Goal: Purchase product/service

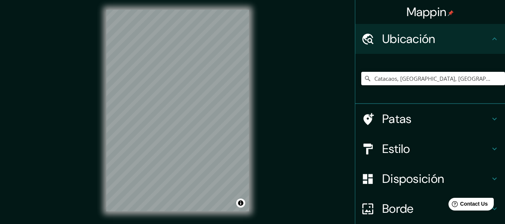
click at [436, 74] on input "Catacaos, [GEOGRAPHIC_DATA], [GEOGRAPHIC_DATA]" at bounding box center [433, 78] width 144 height 13
click at [473, 78] on input "Catacaos, [GEOGRAPHIC_DATA], [GEOGRAPHIC_DATA]" at bounding box center [433, 78] width 144 height 13
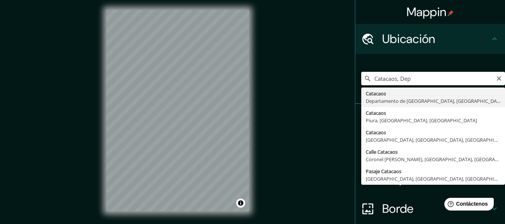
type input "Catacaos, [GEOGRAPHIC_DATA], [GEOGRAPHIC_DATA]"
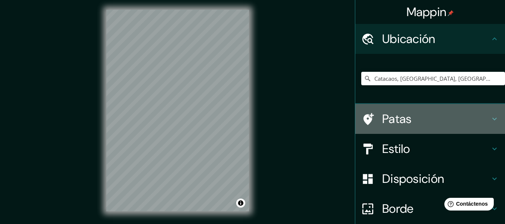
click at [400, 121] on font "Patas" at bounding box center [397, 119] width 30 height 16
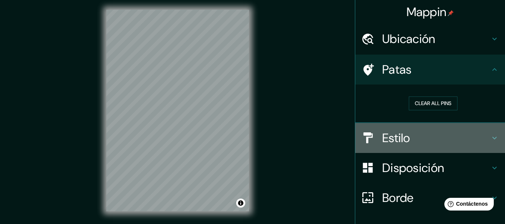
click at [412, 139] on h4 "Estilo" at bounding box center [436, 138] width 108 height 15
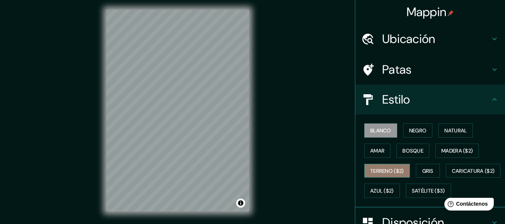
click at [389, 164] on button "Terreno ($2)" at bounding box center [387, 171] width 46 height 14
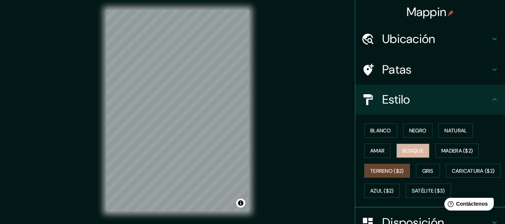
click at [414, 149] on font "Bosque" at bounding box center [413, 151] width 21 height 7
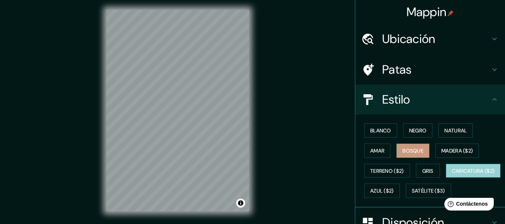
click at [446, 178] on button "Caricatura ($2)" at bounding box center [473, 171] width 55 height 14
click at [380, 138] on div "Blanco Negro Natural Amar Bosque Madera ($2) Terreno ($2) Gris Caricatura ($2) …" at bounding box center [433, 161] width 144 height 81
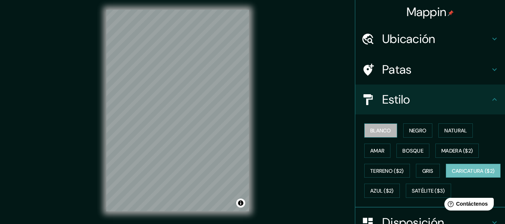
click at [380, 132] on font "Blanco" at bounding box center [380, 130] width 21 height 7
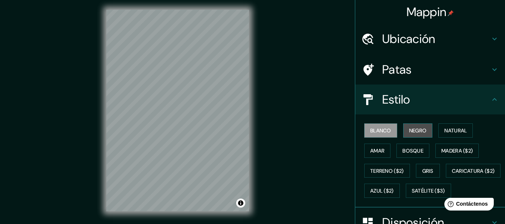
click at [409, 132] on font "Negro" at bounding box center [418, 130] width 18 height 7
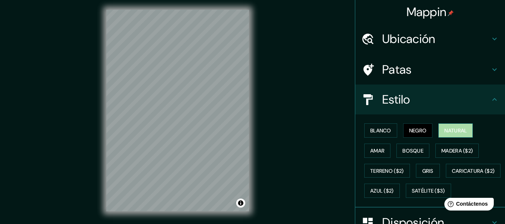
click at [445, 127] on font "Natural" at bounding box center [456, 130] width 22 height 7
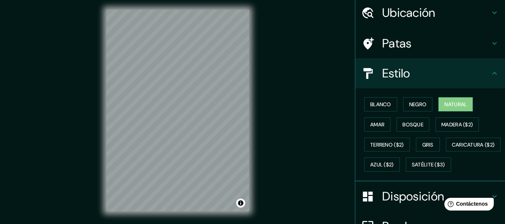
scroll to position [25, 0]
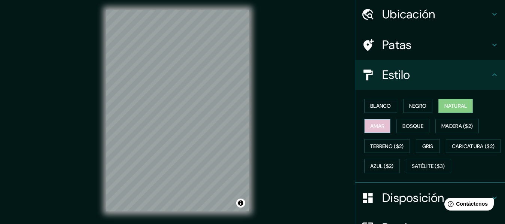
click at [377, 121] on font "Amar" at bounding box center [377, 126] width 14 height 10
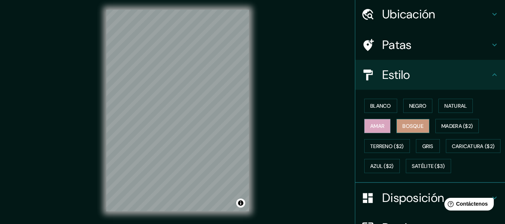
click at [397, 124] on button "Bosque" at bounding box center [413, 126] width 33 height 14
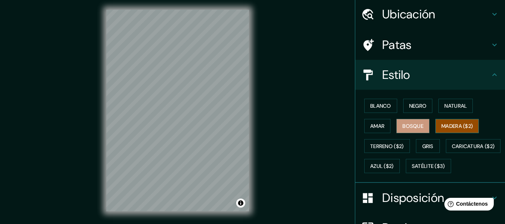
click at [442, 131] on font "Madera ($2)" at bounding box center [457, 126] width 31 height 10
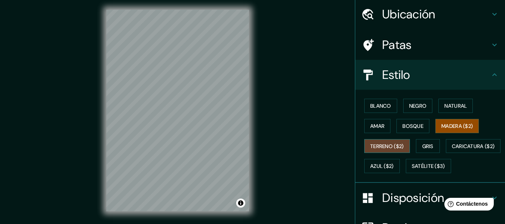
click at [385, 139] on button "Terreno ($2)" at bounding box center [387, 146] width 46 height 14
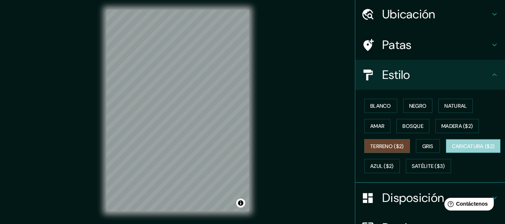
click at [452, 150] on font "Caricatura ($2)" at bounding box center [473, 146] width 43 height 7
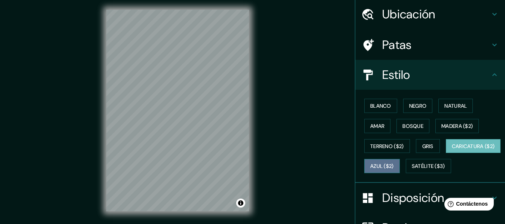
click at [394, 166] on font "Azul ($2)" at bounding box center [382, 166] width 24 height 7
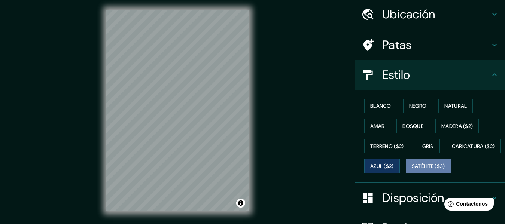
click at [406, 173] on button "Satélite ($3)" at bounding box center [428, 166] width 45 height 14
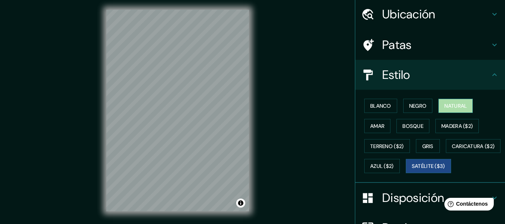
click at [457, 102] on font "Natural" at bounding box center [456, 106] width 22 height 10
click at [400, 48] on font "Patas" at bounding box center [397, 45] width 30 height 16
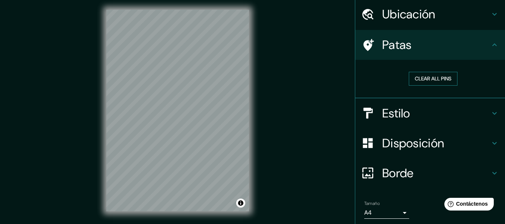
click at [436, 77] on button "Clear all pins" at bounding box center [433, 79] width 49 height 14
click at [418, 29] on ul "Ubicación Catacaos, Departamento de [GEOGRAPHIC_DATA], [GEOGRAPHIC_DATA] Patas …" at bounding box center [430, 125] width 150 height 252
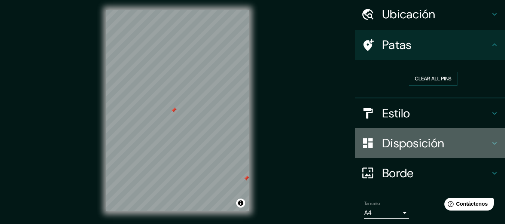
click at [444, 140] on h4 "Disposición" at bounding box center [436, 143] width 108 height 15
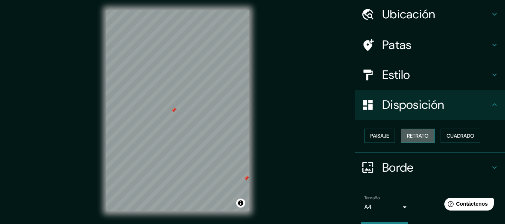
click at [427, 140] on button "Retrato" at bounding box center [418, 136] width 34 height 14
click at [455, 136] on font "Cuadrado" at bounding box center [461, 136] width 28 height 7
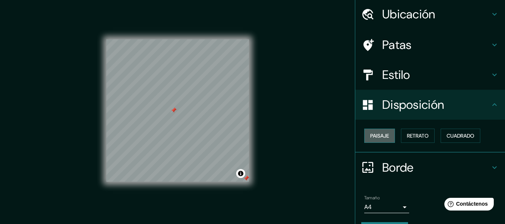
click at [382, 136] on font "Paisaje" at bounding box center [379, 136] width 19 height 7
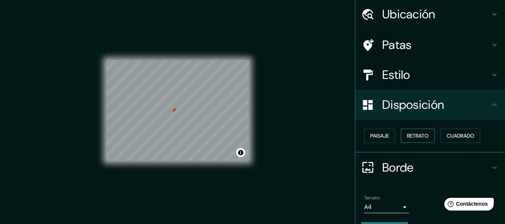
click at [407, 131] on font "Retrato" at bounding box center [418, 136] width 22 height 10
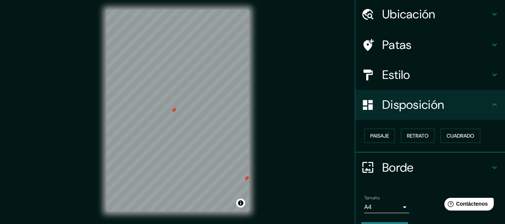
click at [431, 170] on h4 "Borde" at bounding box center [436, 167] width 108 height 15
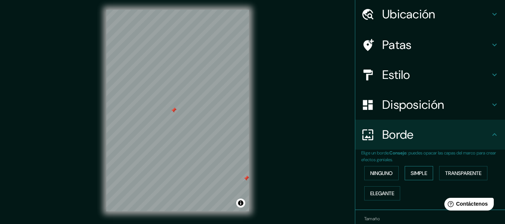
click at [416, 167] on button "Simple" at bounding box center [419, 173] width 28 height 14
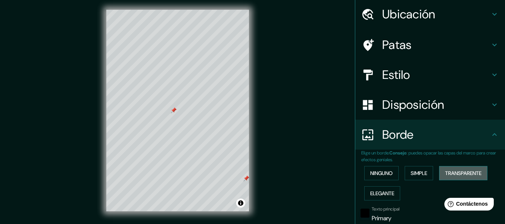
click at [460, 176] on font "Transparente" at bounding box center [463, 173] width 36 height 7
click at [384, 174] on font "Ninguno" at bounding box center [381, 173] width 22 height 7
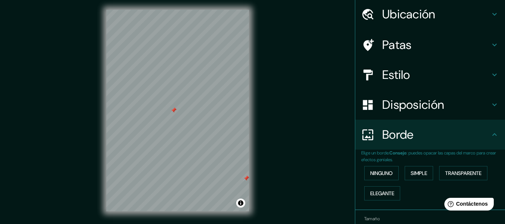
scroll to position [67, 0]
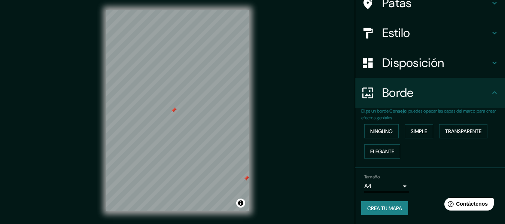
click at [480, 92] on h4 "Borde" at bounding box center [436, 92] width 108 height 15
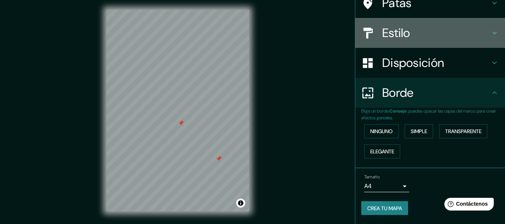
click at [434, 28] on h4 "Estilo" at bounding box center [436, 32] width 108 height 15
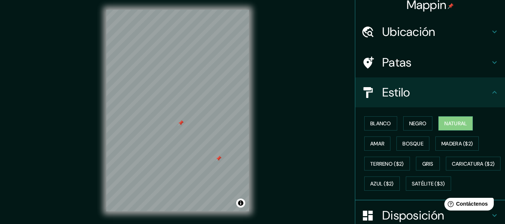
scroll to position [0, 0]
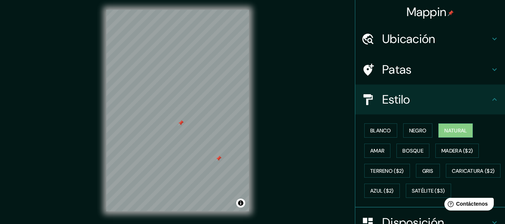
click at [448, 13] on img at bounding box center [451, 13] width 6 height 6
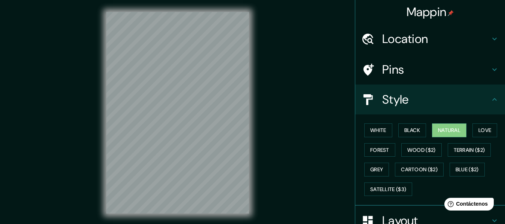
scroll to position [2, 0]
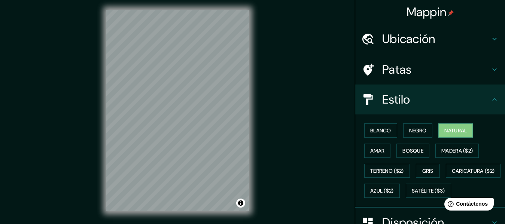
click at [400, 86] on div "Estilo" at bounding box center [430, 100] width 150 height 30
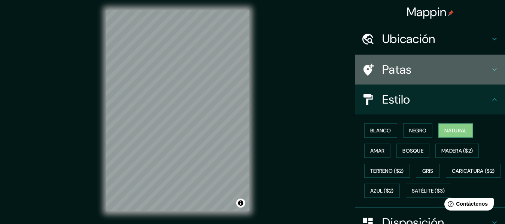
click at [415, 70] on h4 "Patas" at bounding box center [436, 69] width 108 height 15
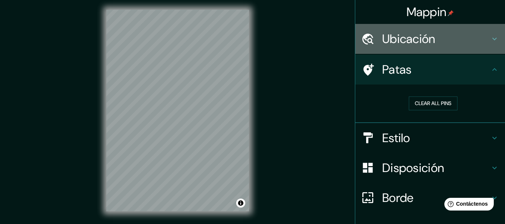
click at [412, 46] on font "Ubicación" at bounding box center [408, 39] width 53 height 16
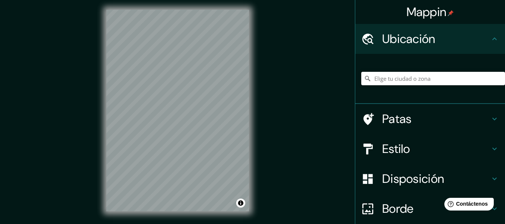
click at [417, 79] on input "Elige tu ciudad o zona" at bounding box center [433, 78] width 144 height 13
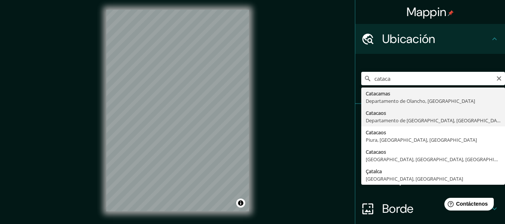
type input "Catacaos, [GEOGRAPHIC_DATA], [GEOGRAPHIC_DATA]"
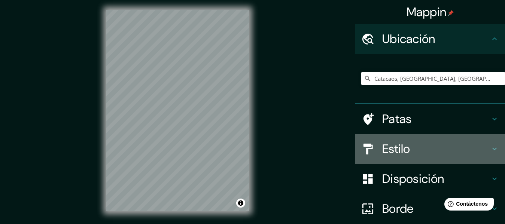
click at [404, 147] on font "Estilo" at bounding box center [396, 149] width 28 height 16
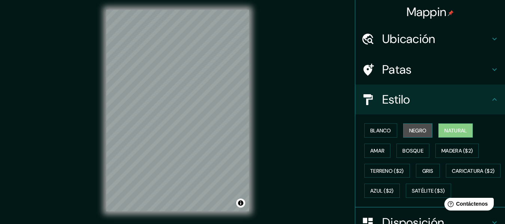
click at [414, 129] on font "Negro" at bounding box center [418, 130] width 18 height 7
click at [447, 130] on font "Natural" at bounding box center [456, 130] width 22 height 7
click at [421, 165] on button "Gris" at bounding box center [428, 171] width 24 height 14
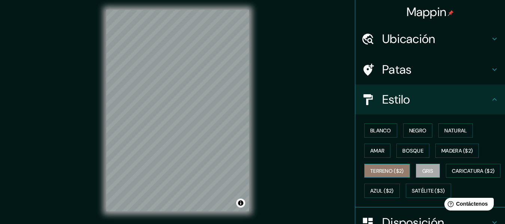
click at [397, 169] on font "Terreno ($2)" at bounding box center [387, 171] width 34 height 7
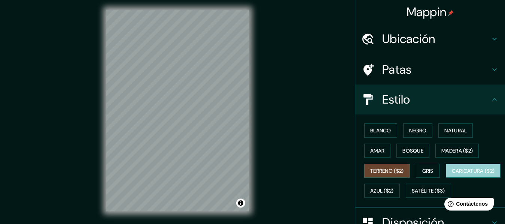
click at [452, 175] on font "Caricatura ($2)" at bounding box center [473, 171] width 43 height 7
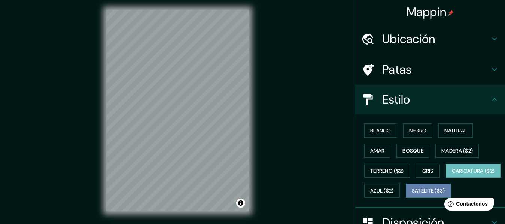
click at [412, 195] on font "Satélite ($3)" at bounding box center [428, 191] width 33 height 7
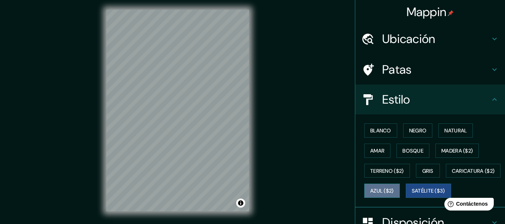
click at [394, 191] on font "Azul ($2)" at bounding box center [382, 191] width 24 height 7
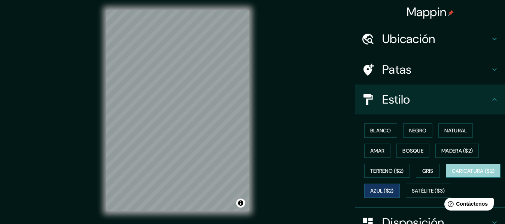
click at [452, 176] on font "Caricatura ($2)" at bounding box center [473, 171] width 43 height 10
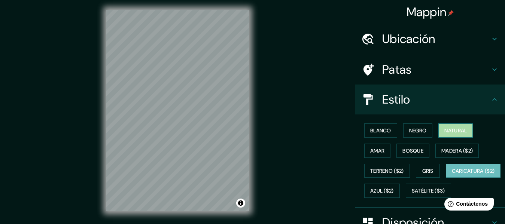
click at [446, 136] on button "Natural" at bounding box center [456, 131] width 34 height 14
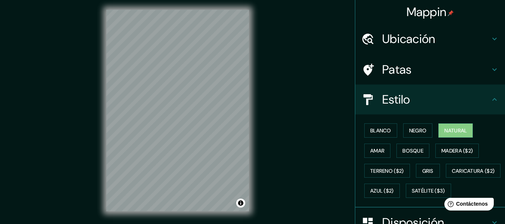
click at [0, 73] on div "Mappin Ubicación Catacaos, [GEOGRAPHIC_DATA], [GEOGRAPHIC_DATA] Patas Estilo Bl…" at bounding box center [252, 117] width 505 height 238
